Goal: Information Seeking & Learning: Understand process/instructions

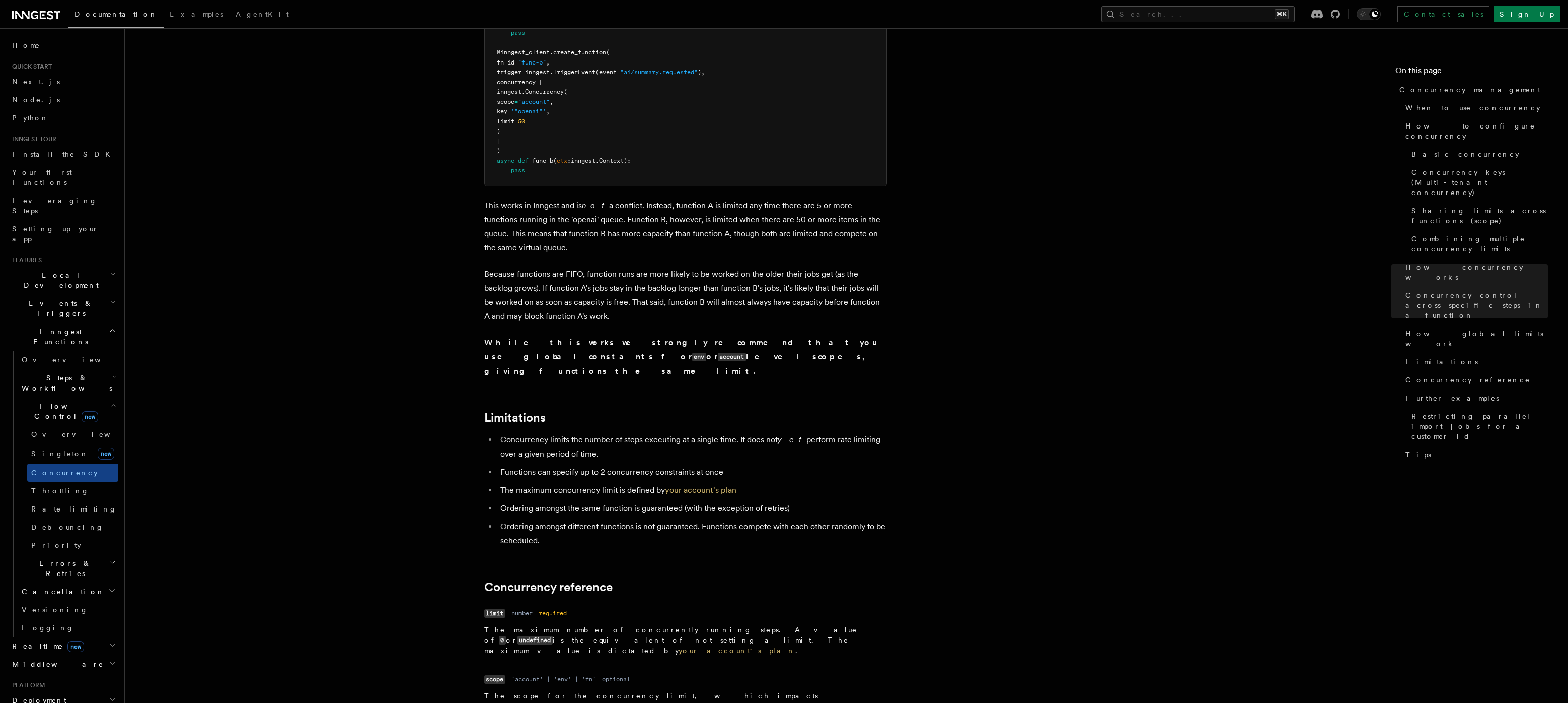
scroll to position [2892, 0]
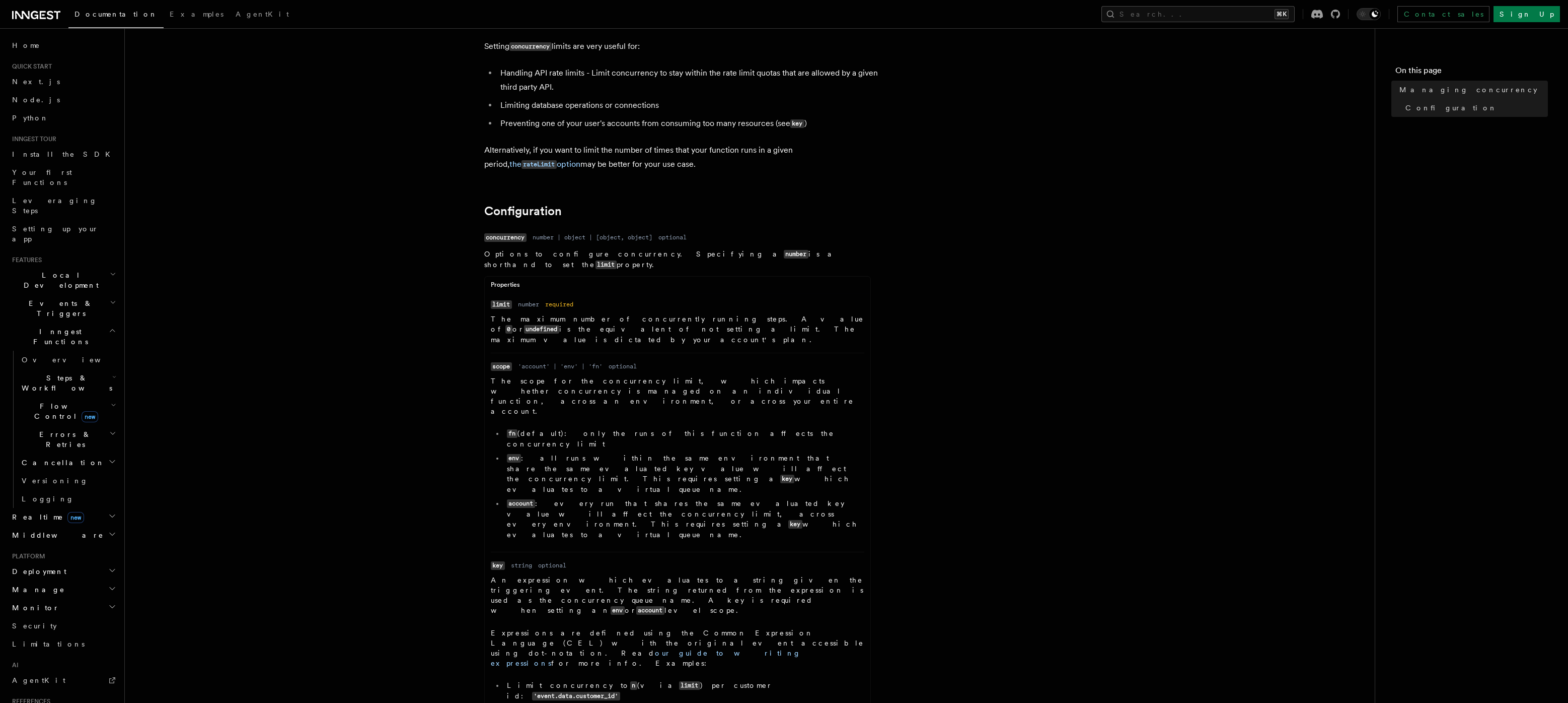
scroll to position [481, 0]
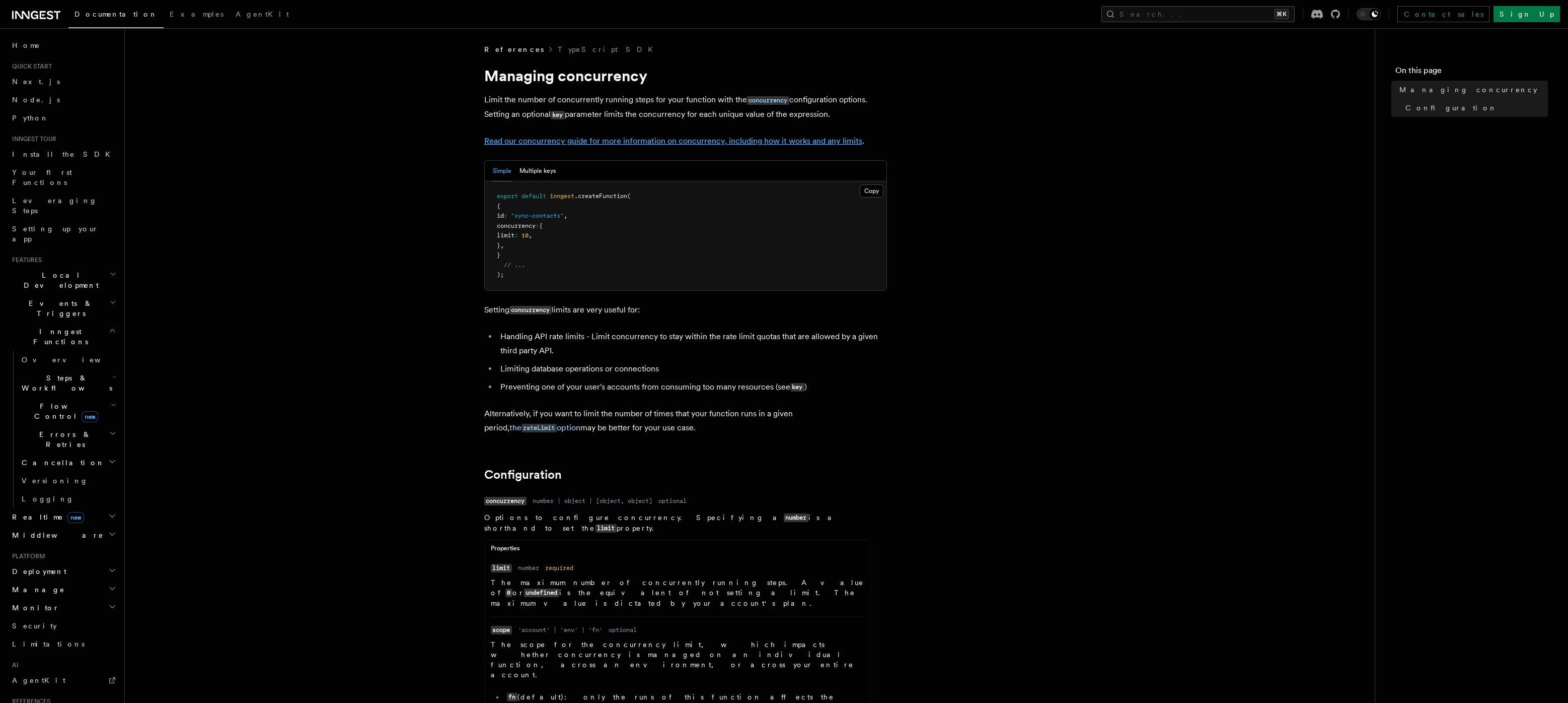
click at [564, 138] on link "Read our concurrency guide for more information on concurrency, including how i…" at bounding box center [673, 140] width 378 height 9
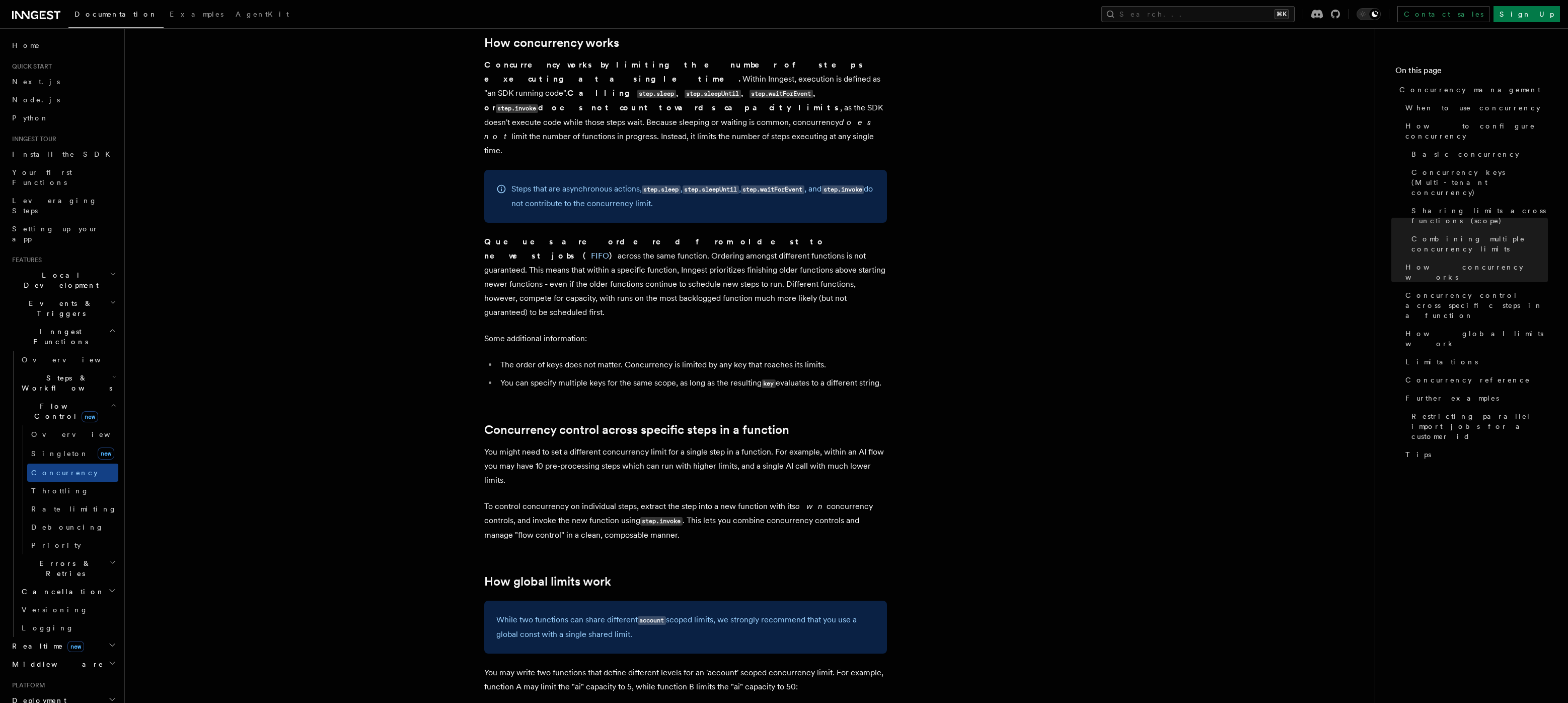
scroll to position [2060, 0]
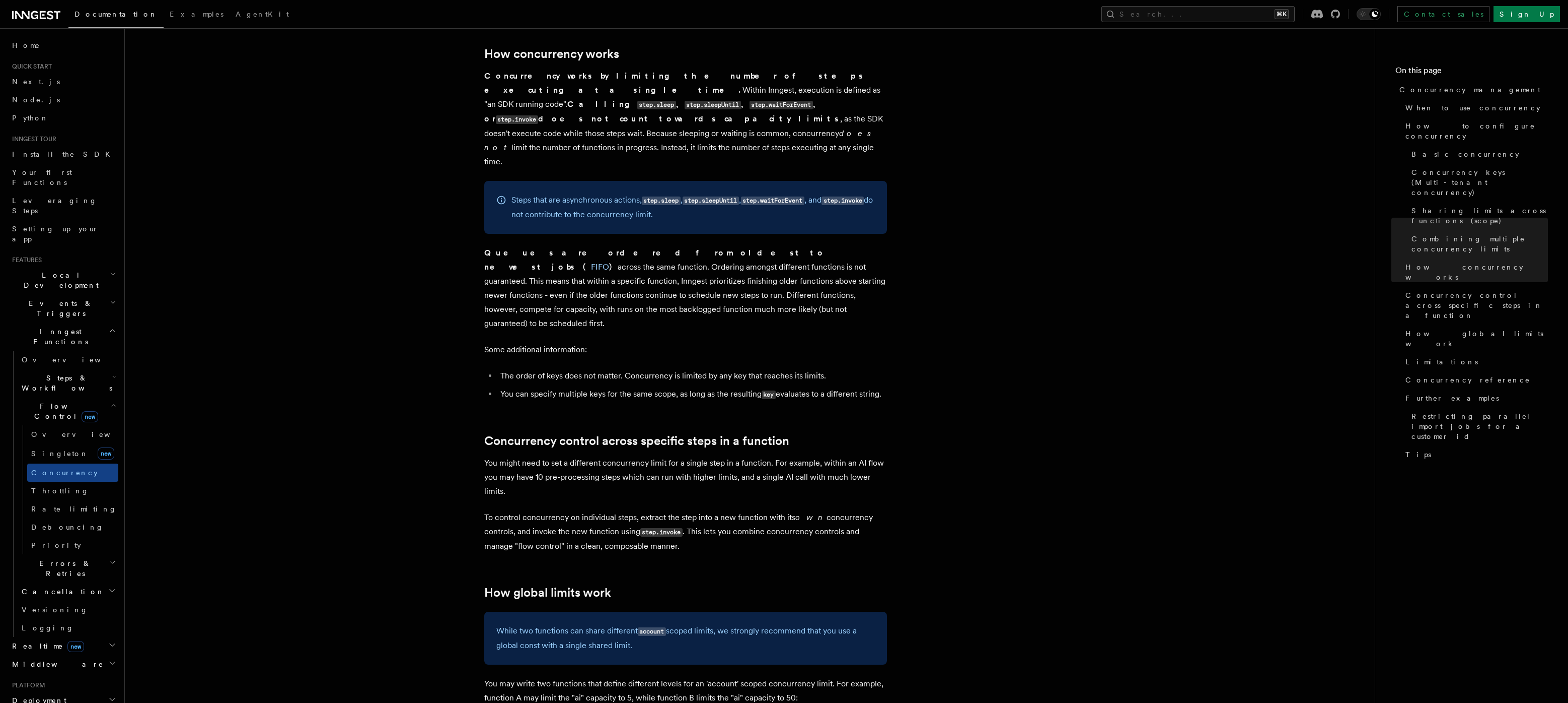
click at [443, 332] on article "Features Inngest Functions Flow Control Concurrency management Limiting concurr…" at bounding box center [750, 319] width 1218 height 4668
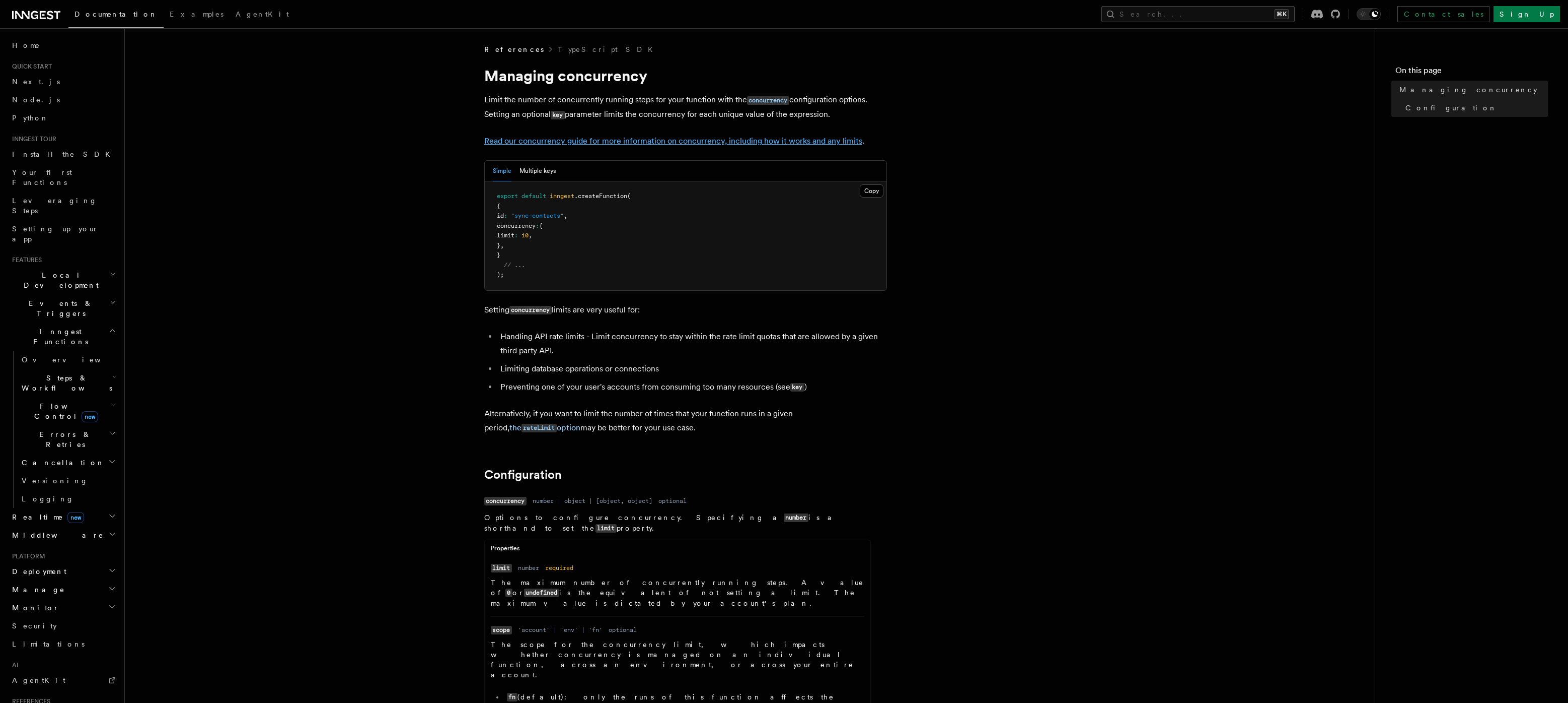
click at [624, 138] on link "Read our concurrency guide for more information on concurrency, including how i…" at bounding box center [673, 140] width 378 height 9
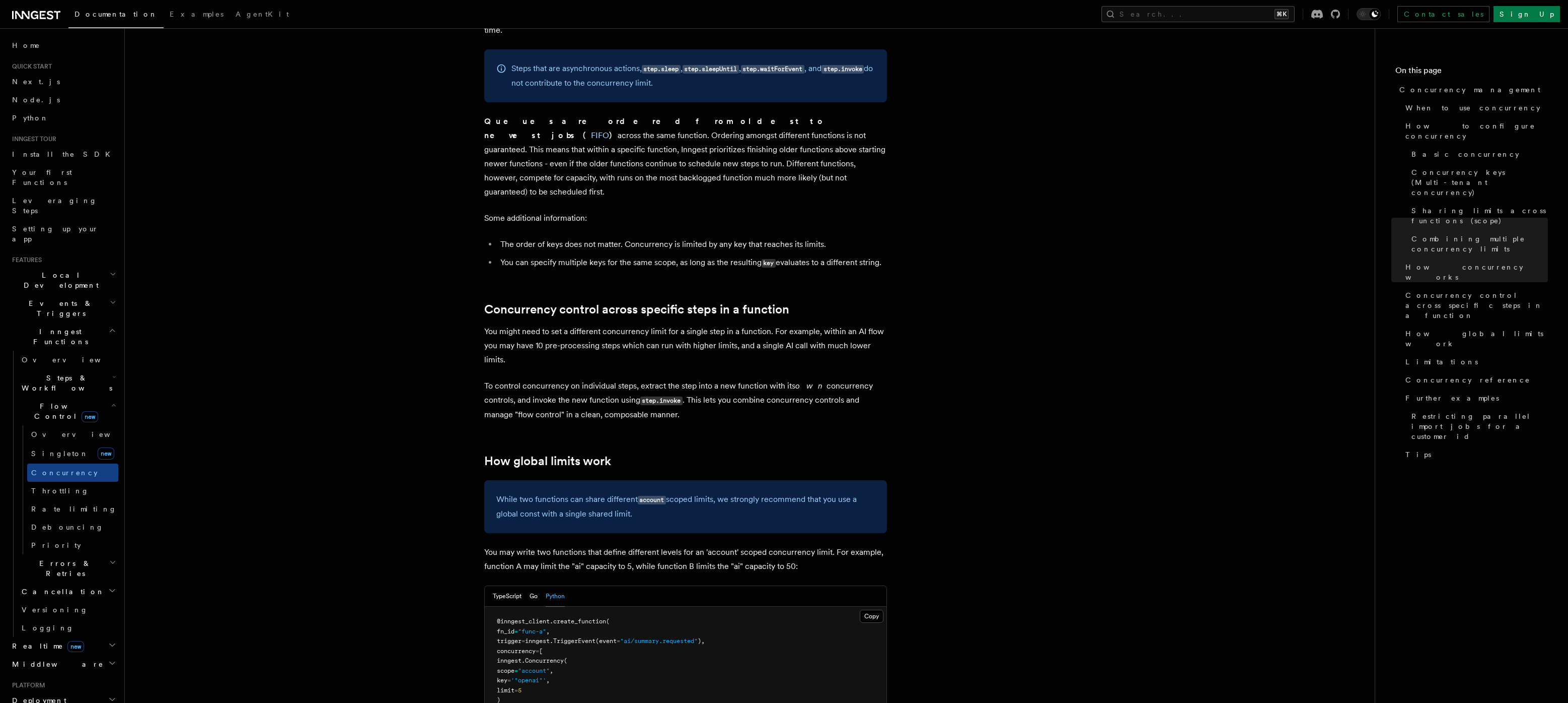
scroll to position [2168, 0]
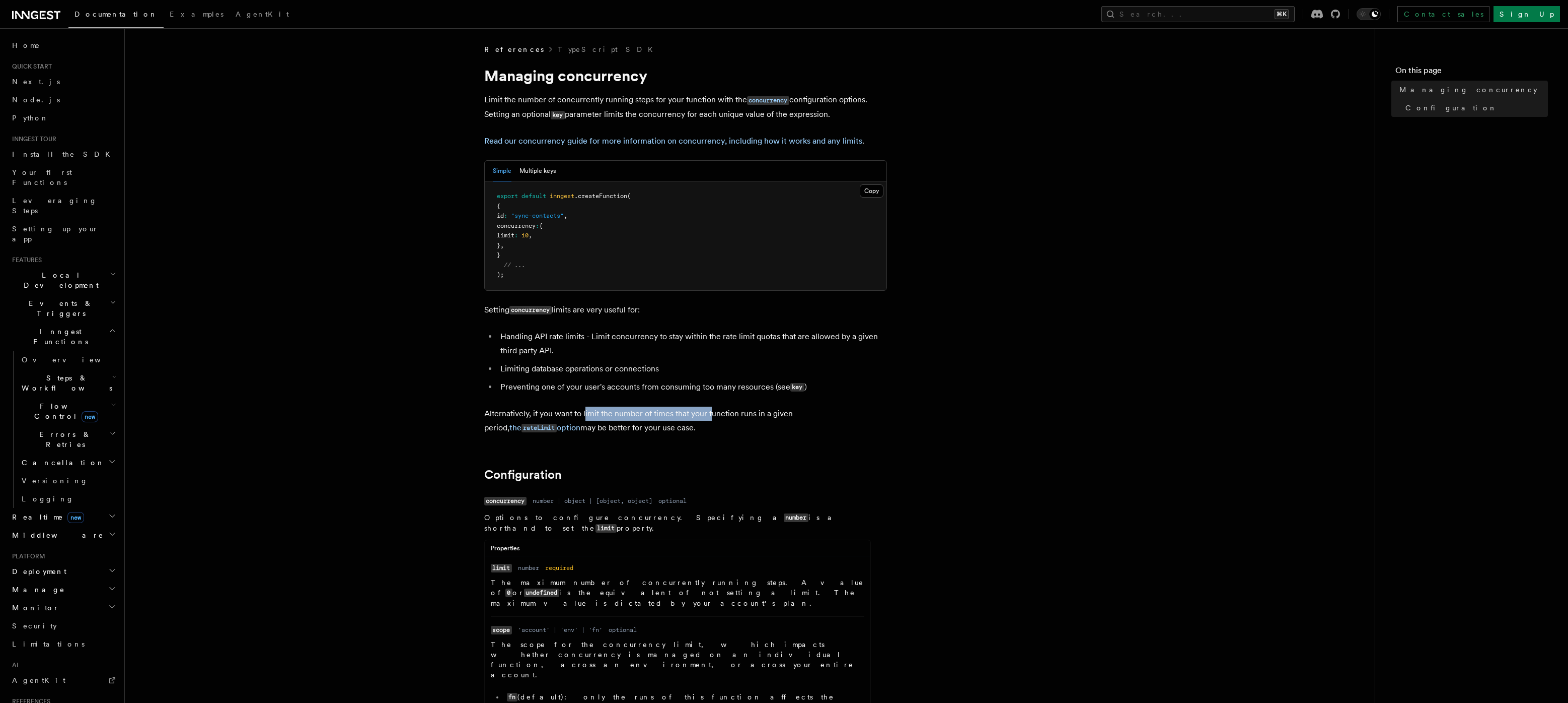
drag, startPoint x: 585, startPoint y: 411, endPoint x: 711, endPoint y: 415, distance: 126.1
click at [711, 415] on p "Alternatively, if you want to limit the number of times that your function runs…" at bounding box center [685, 421] width 403 height 29
click at [758, 443] on article "References TypeScript SDK Managing concurrency Limit the number of concurrently…" at bounding box center [750, 695] width 1218 height 1302
click at [780, 412] on p "Alternatively, if you want to limit the number of times that your function runs…" at bounding box center [685, 421] width 403 height 29
drag, startPoint x: 816, startPoint y: 420, endPoint x: 798, endPoint y: 417, distance: 18.2
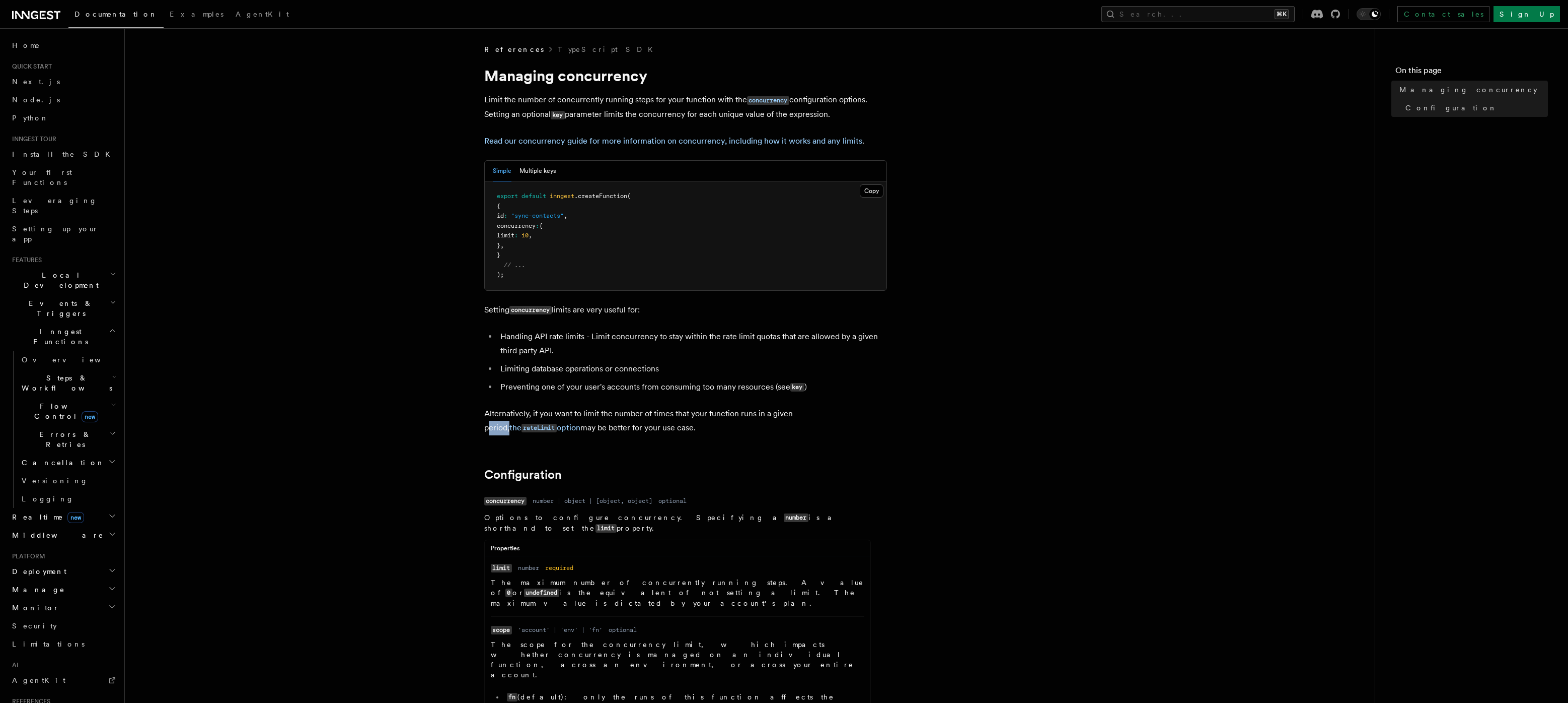
click at [798, 417] on p "Alternatively, if you want to limit the number of times that your function runs…" at bounding box center [685, 421] width 403 height 29
click at [712, 430] on p "Alternatively, if you want to limit the number of times that your function runs…" at bounding box center [685, 421] width 403 height 29
click at [603, 199] on span ".createFunction" at bounding box center [601, 196] width 53 height 7
click at [614, 230] on pre "export default inngest .createFunction ( { id : "sync-contacts" , concurrency :…" at bounding box center [685, 235] width 402 height 109
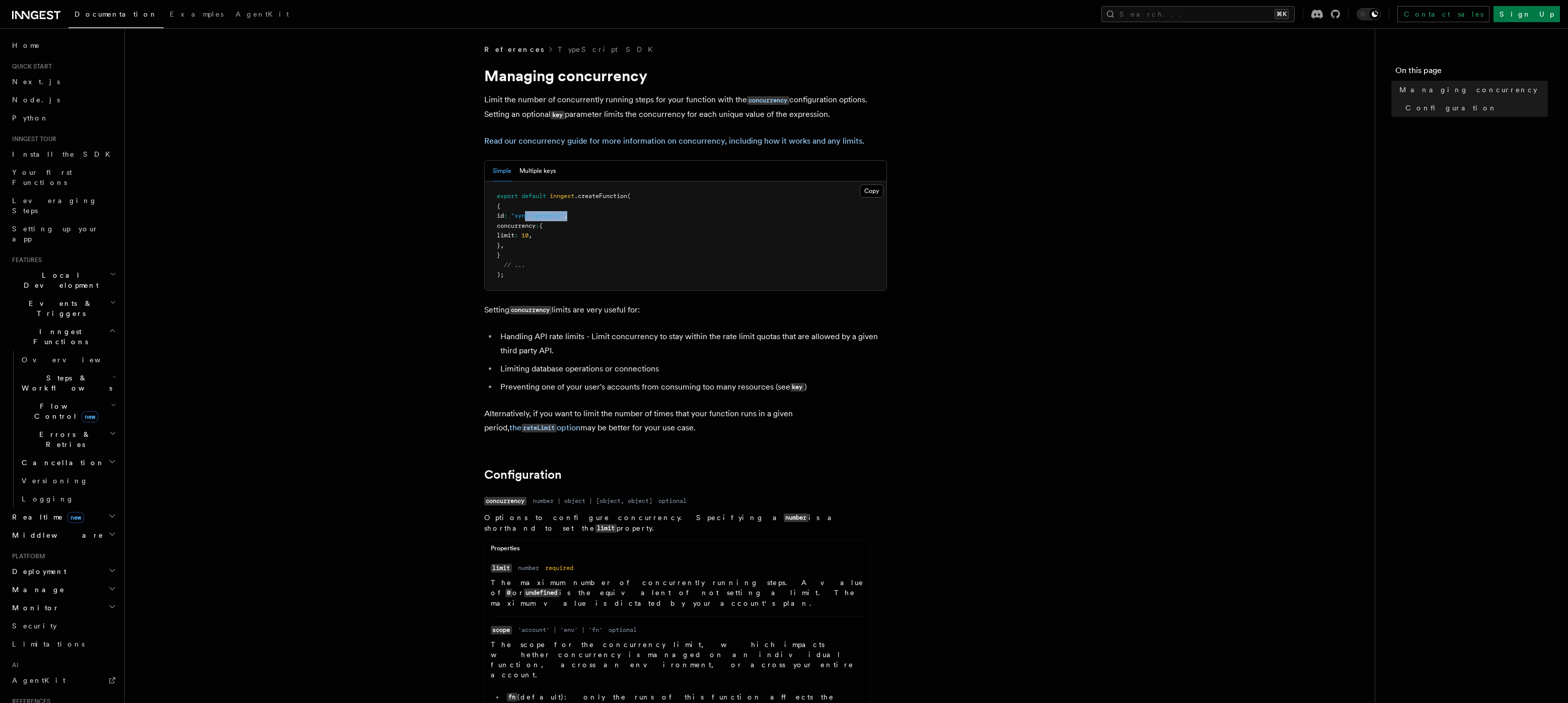
drag, startPoint x: 584, startPoint y: 214, endPoint x: 542, endPoint y: 211, distance: 42.1
click at [542, 211] on pre "export default inngest .createFunction ( { id : "sync-contacts" , concurrency :…" at bounding box center [685, 235] width 402 height 109
click at [585, 235] on pre "export default inngest .createFunction ( { id : "sync-contacts" , concurrency :…" at bounding box center [685, 235] width 402 height 109
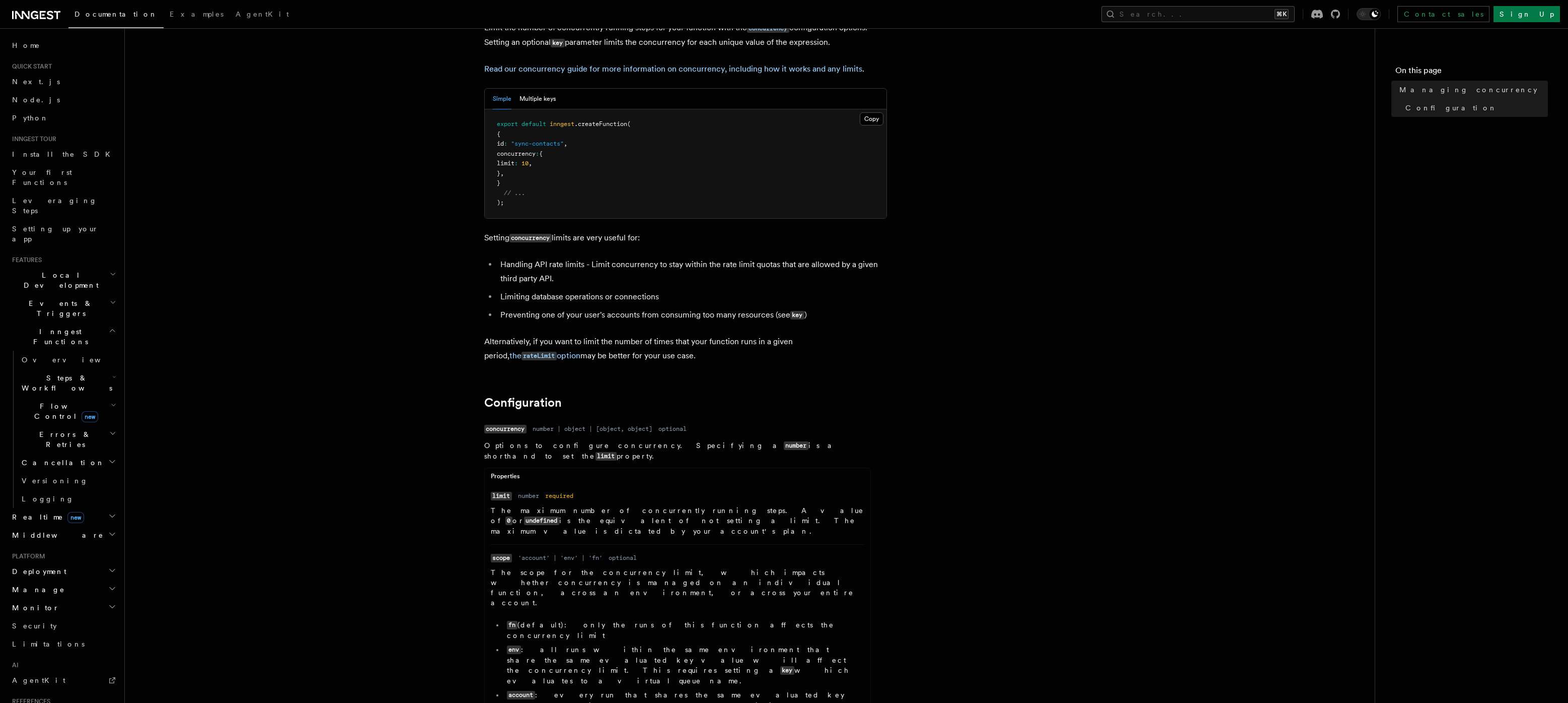
scroll to position [75, 0]
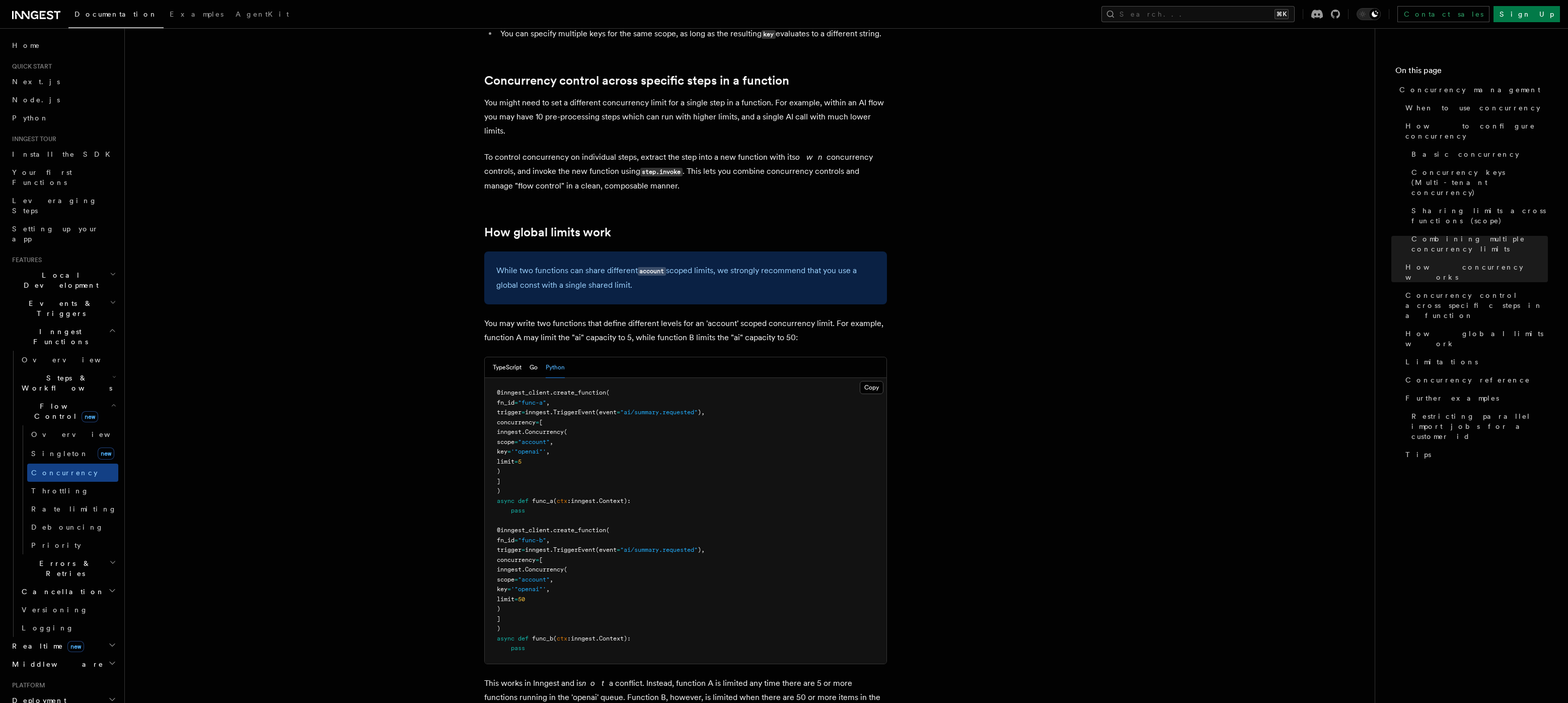
scroll to position [2421, 0]
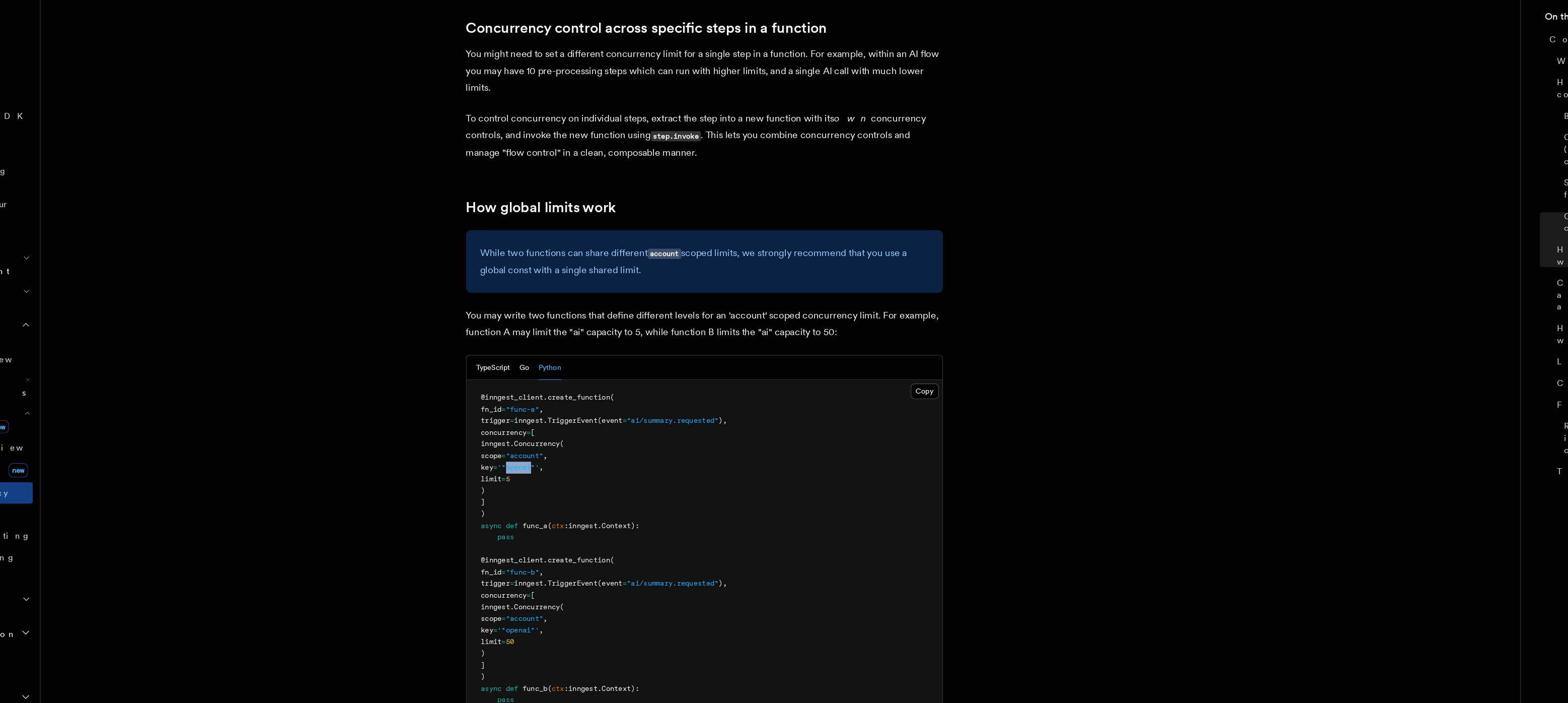
drag, startPoint x: 547, startPoint y: 367, endPoint x: 568, endPoint y: 367, distance: 21.0
click at [546, 447] on span "'"openai"'" at bounding box center [528, 451] width 35 height 7
click at [590, 377] on pre "@inngest_client . create_function ( fn_id = "func-a" , trigger = inngest. Trigg…" at bounding box center [685, 520] width 402 height 285
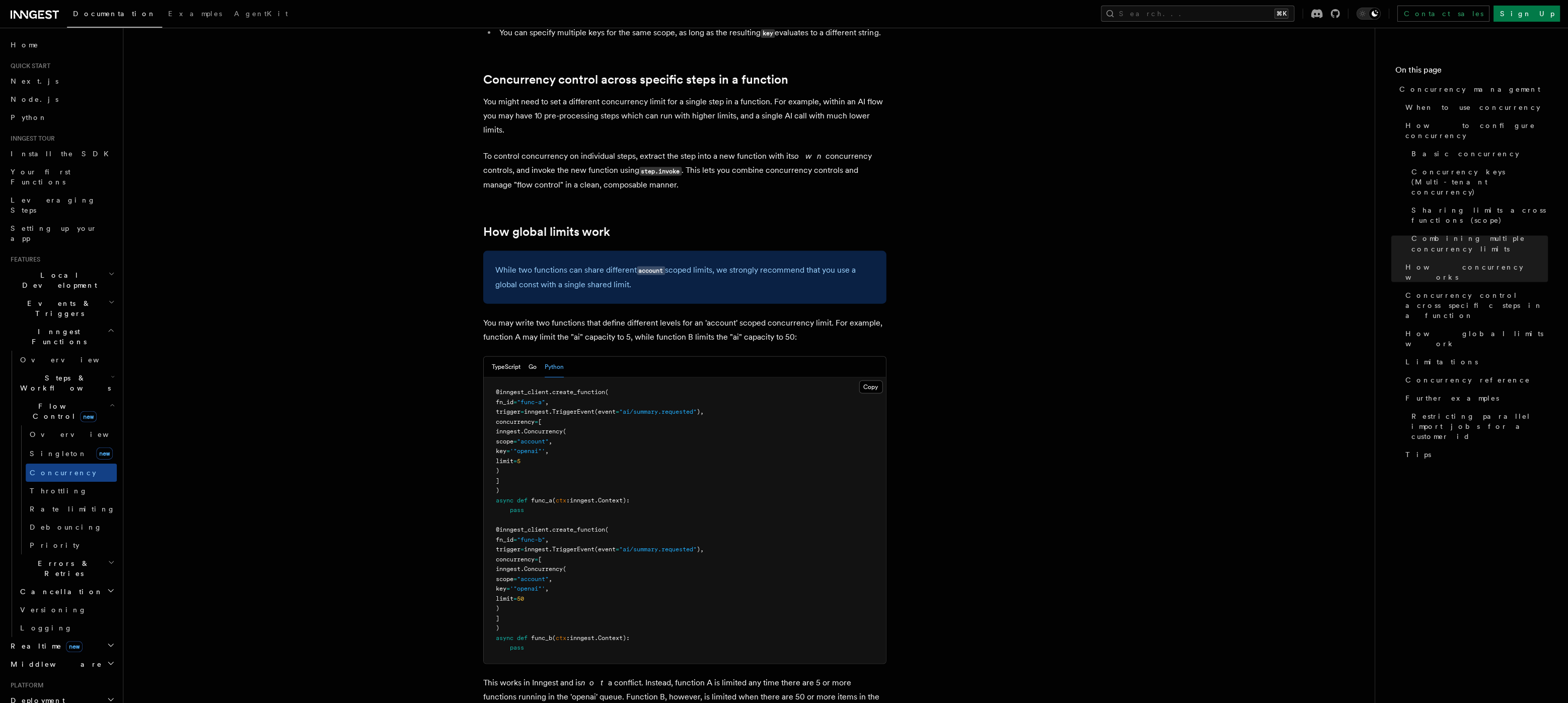
scroll to position [2422, 0]
